Goal: Task Accomplishment & Management: Manage account settings

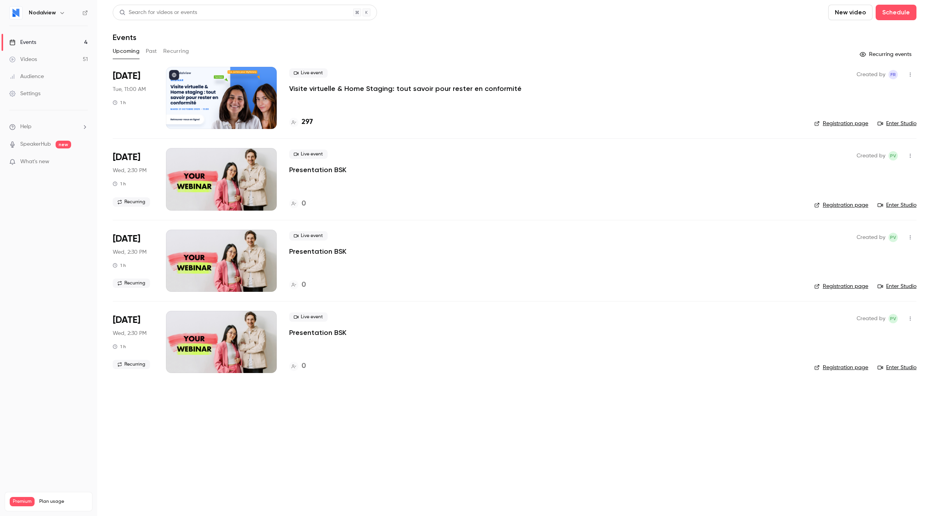
click at [322, 89] on p "Visite virtuelle & Home Staging: tout savoir pour rester en conformité" at bounding box center [405, 88] width 232 height 9
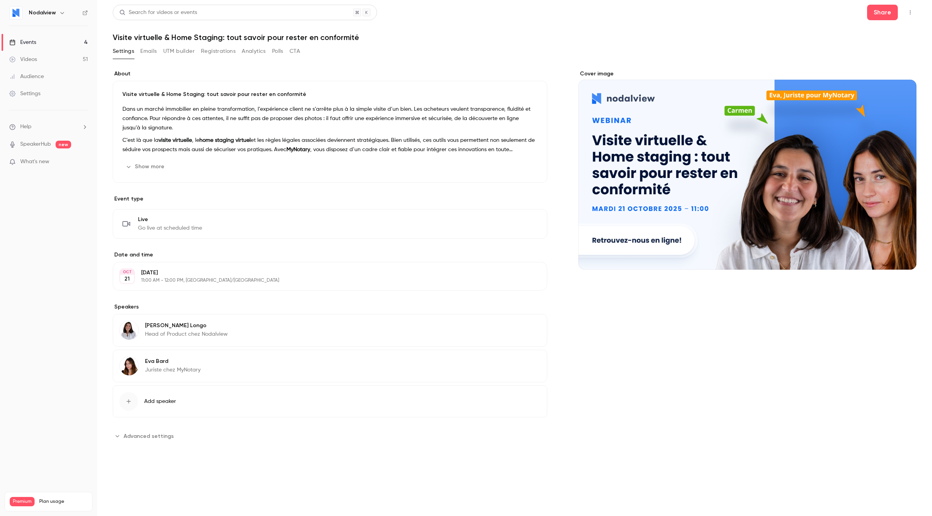
click at [222, 51] on button "Registrations" at bounding box center [218, 51] width 35 height 12
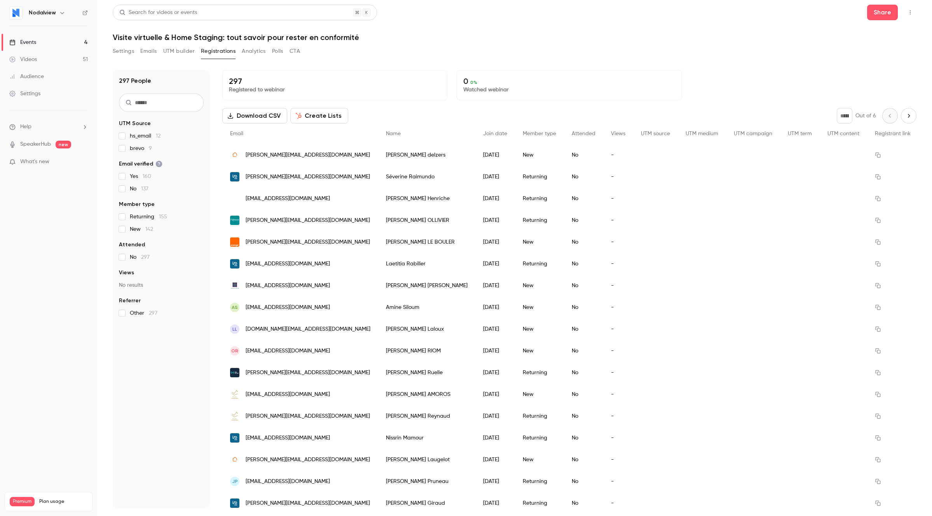
click at [120, 57] on button "Settings" at bounding box center [123, 51] width 21 height 12
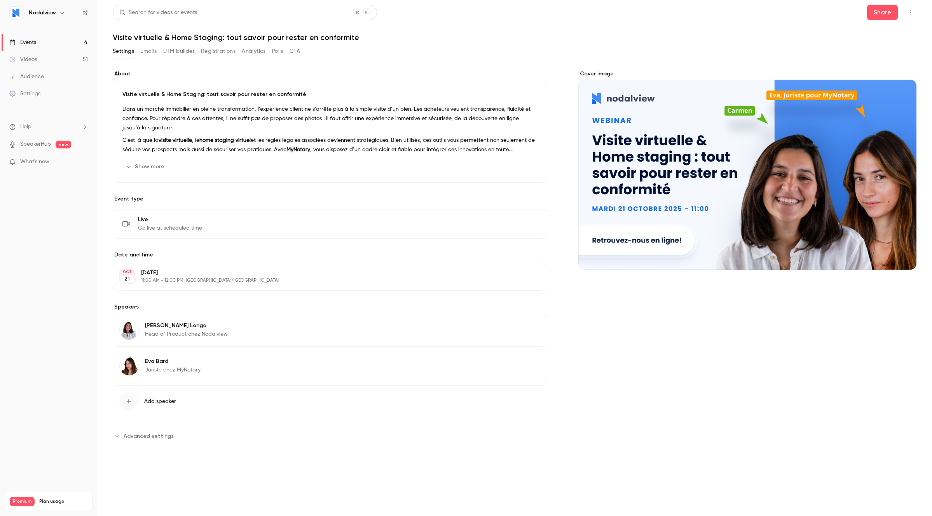
click at [150, 54] on button "Emails" at bounding box center [148, 51] width 16 height 12
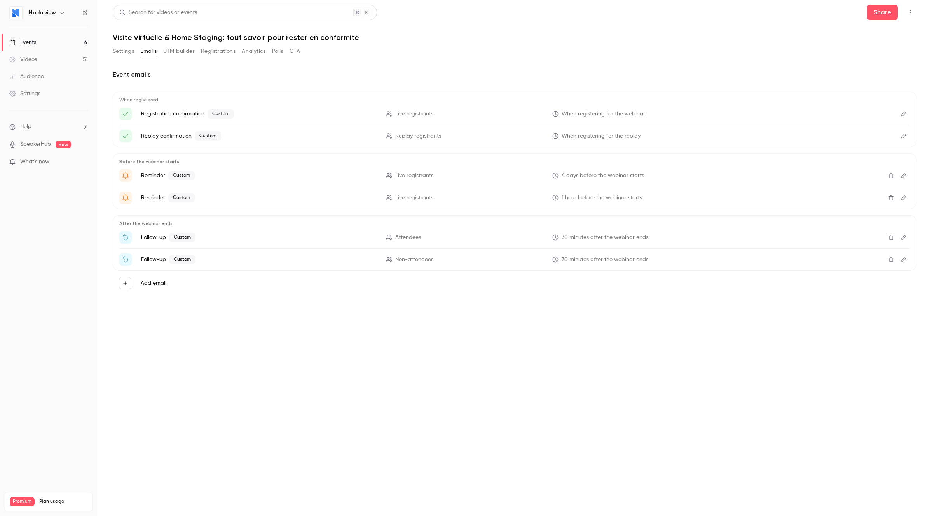
click at [123, 53] on button "Settings" at bounding box center [123, 51] width 21 height 12
